Goal: Find specific page/section: Find specific page/section

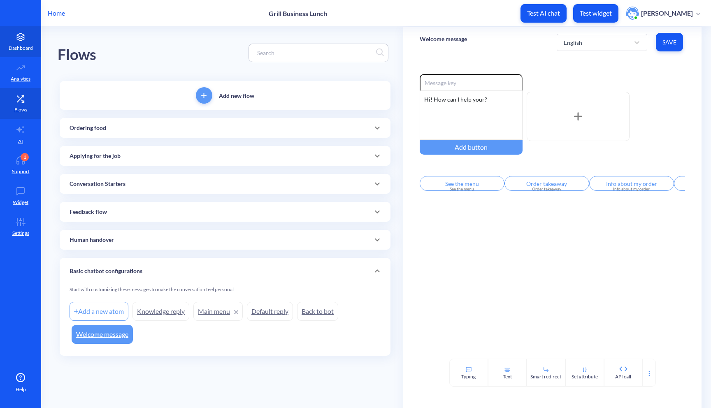
click at [20, 49] on p "Dashboard" at bounding box center [21, 47] width 24 height 7
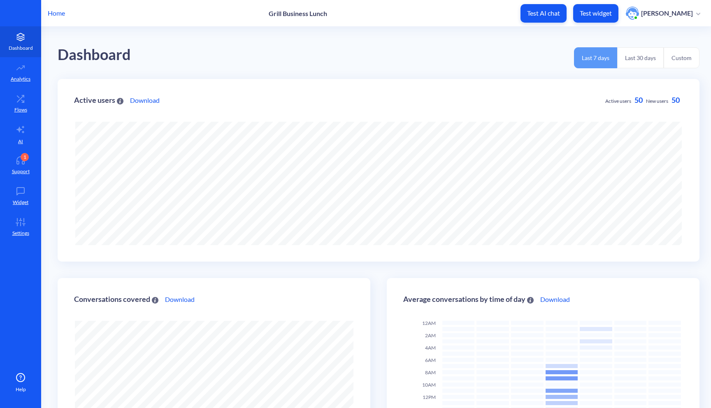
scroll to position [408, 711]
click at [19, 99] on icon at bounding box center [20, 99] width 16 height 8
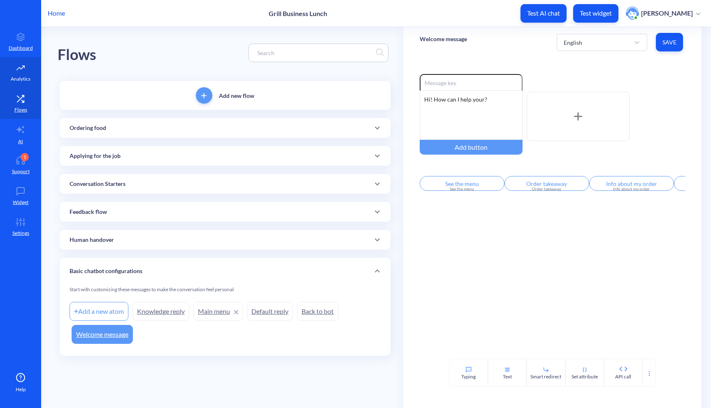
click at [20, 83] on link "Analytics" at bounding box center [20, 72] width 41 height 31
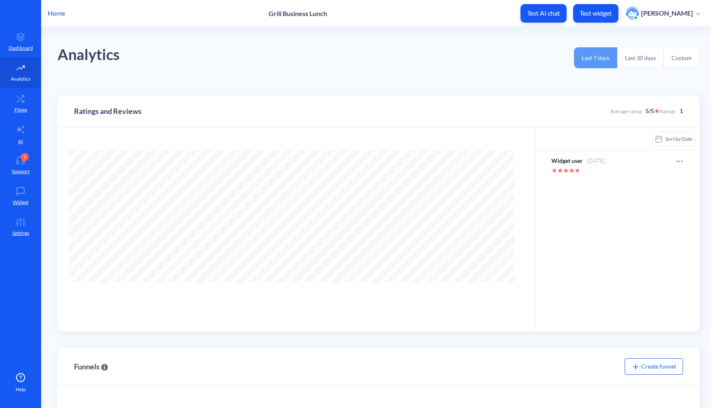
scroll to position [408, 711]
